Goal: Information Seeking & Learning: Compare options

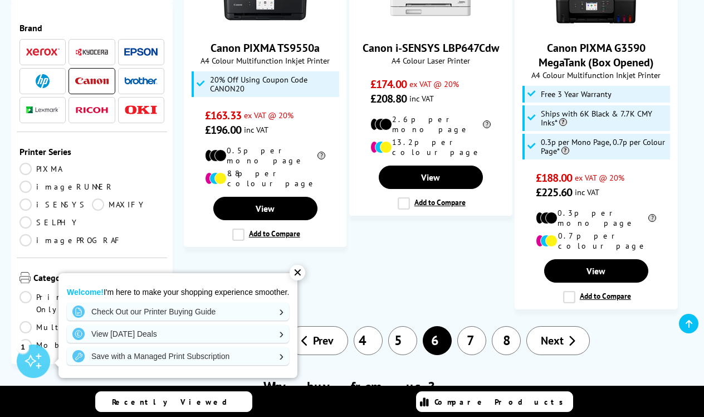
scroll to position [1608, 0]
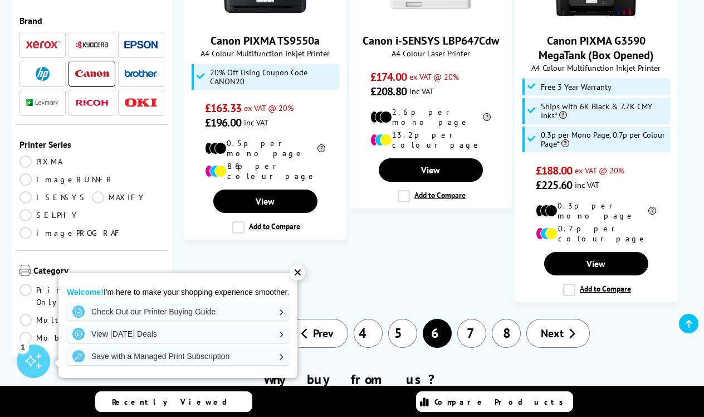
click at [509, 319] on link "8" at bounding box center [506, 333] width 29 height 29
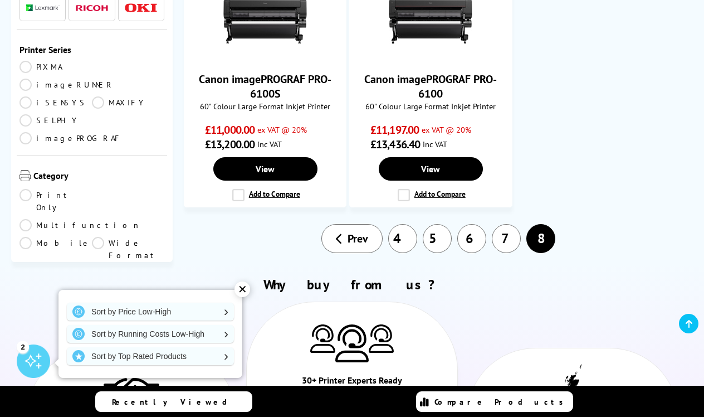
scroll to position [900, 0]
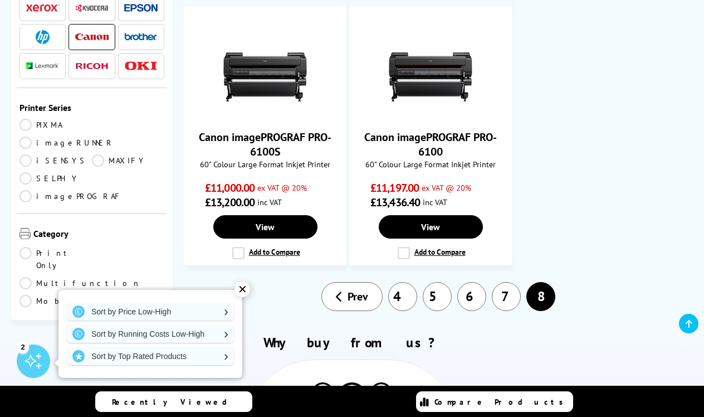
click at [507, 282] on link "7" at bounding box center [506, 296] width 29 height 29
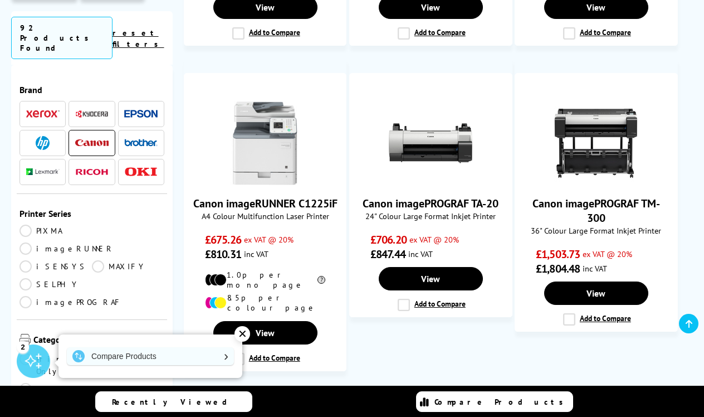
scroll to position [1480, 0]
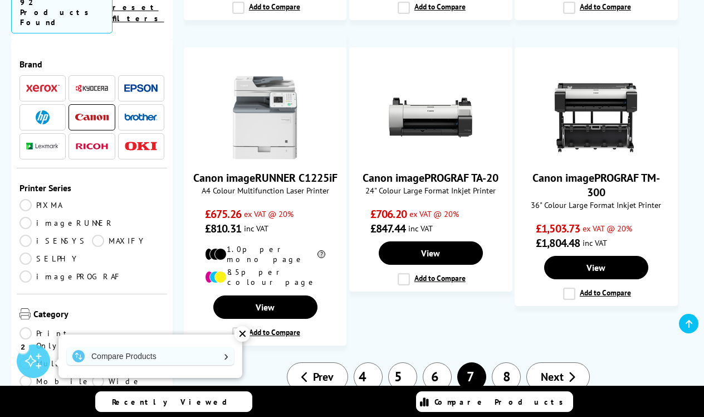
click at [508, 362] on link "8" at bounding box center [506, 376] width 29 height 29
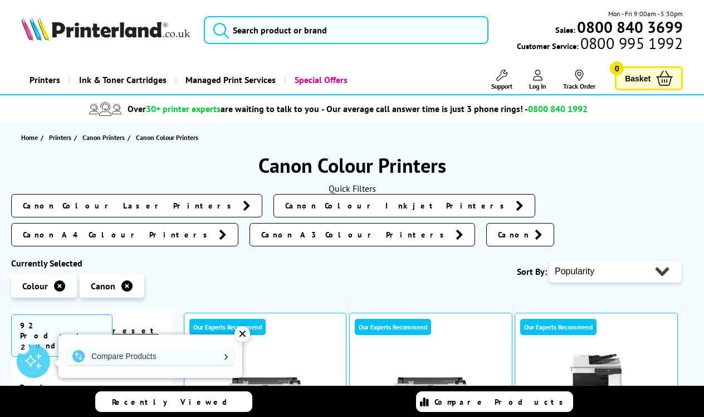
click at [285, 205] on span "Canon Colour Inkjet Printers" at bounding box center [397, 205] width 225 height 11
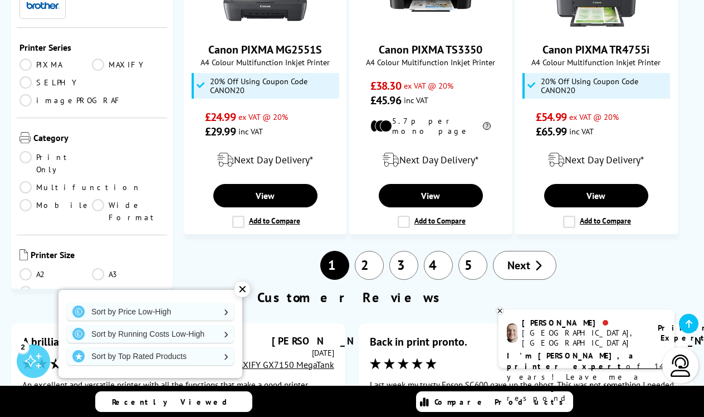
scroll to position [1906, 0]
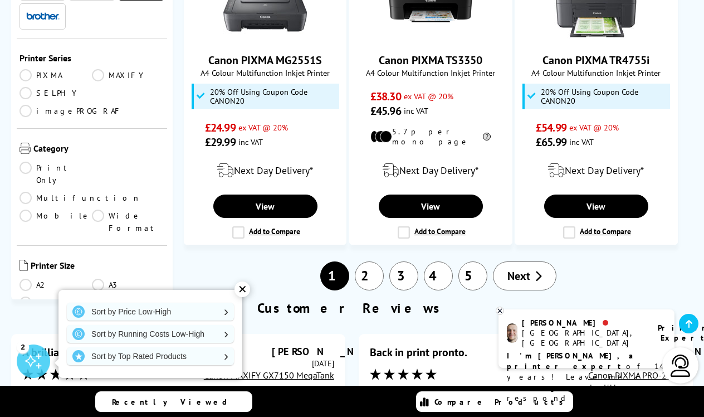
click at [372, 261] on link "2" at bounding box center [369, 275] width 29 height 29
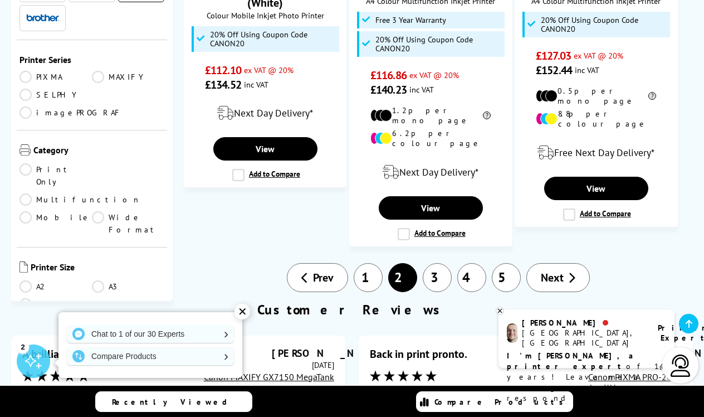
scroll to position [1619, 0]
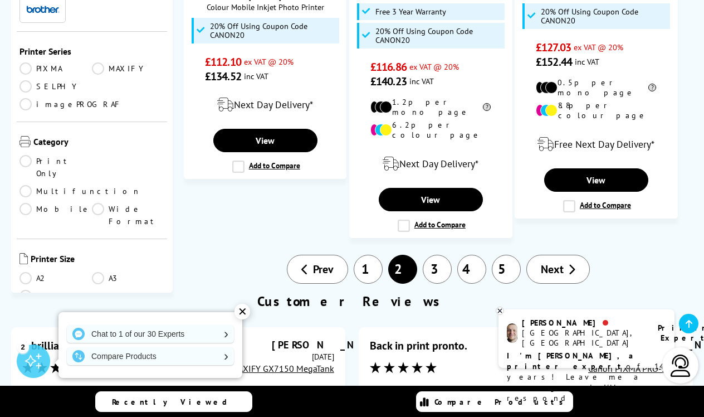
click at [502, 255] on link "5" at bounding box center [506, 269] width 29 height 29
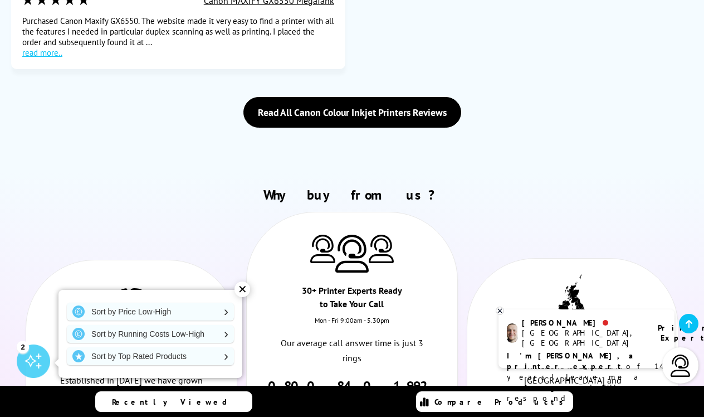
scroll to position [2086, 0]
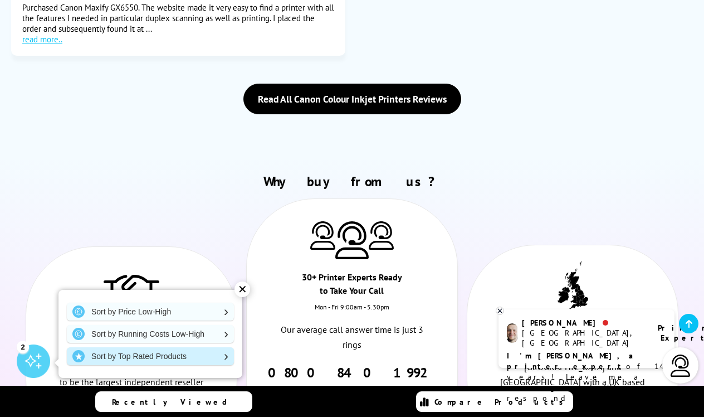
click at [173, 361] on link "Sort by Top Rated Products" at bounding box center [150, 356] width 167 height 18
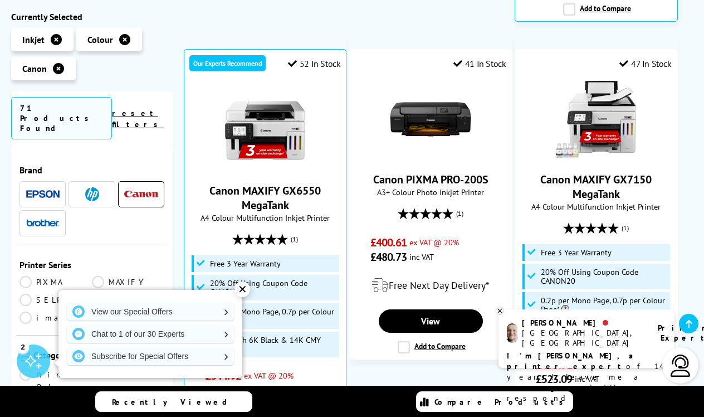
scroll to position [760, 0]
